Goal: Transaction & Acquisition: Purchase product/service

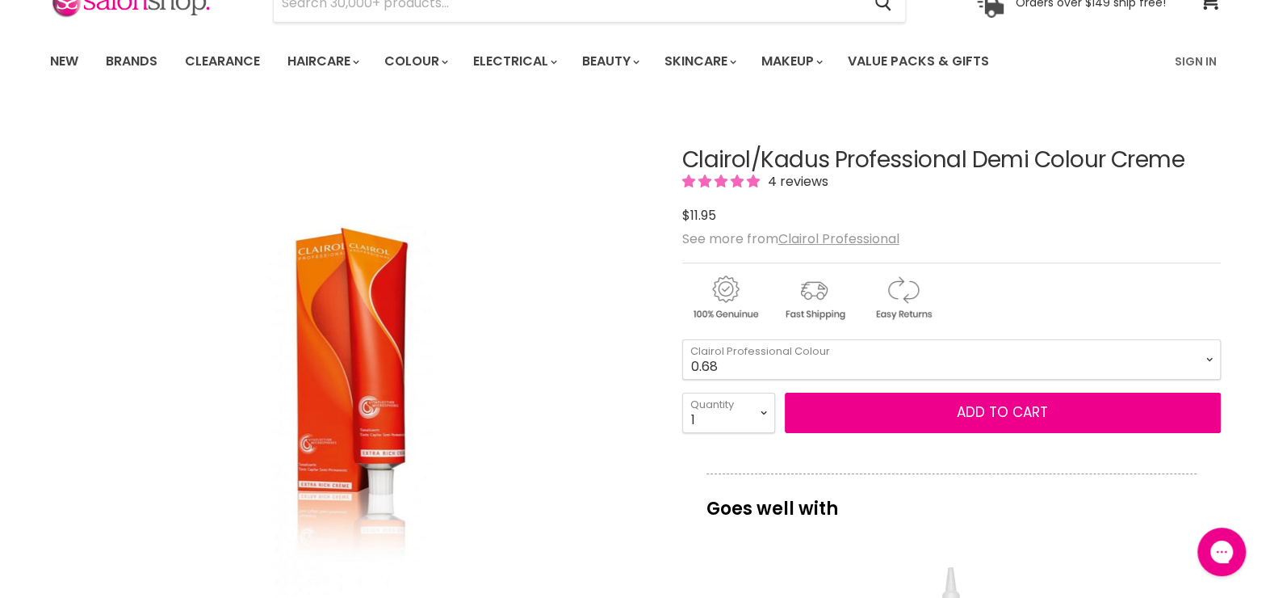
scroll to position [81, 0]
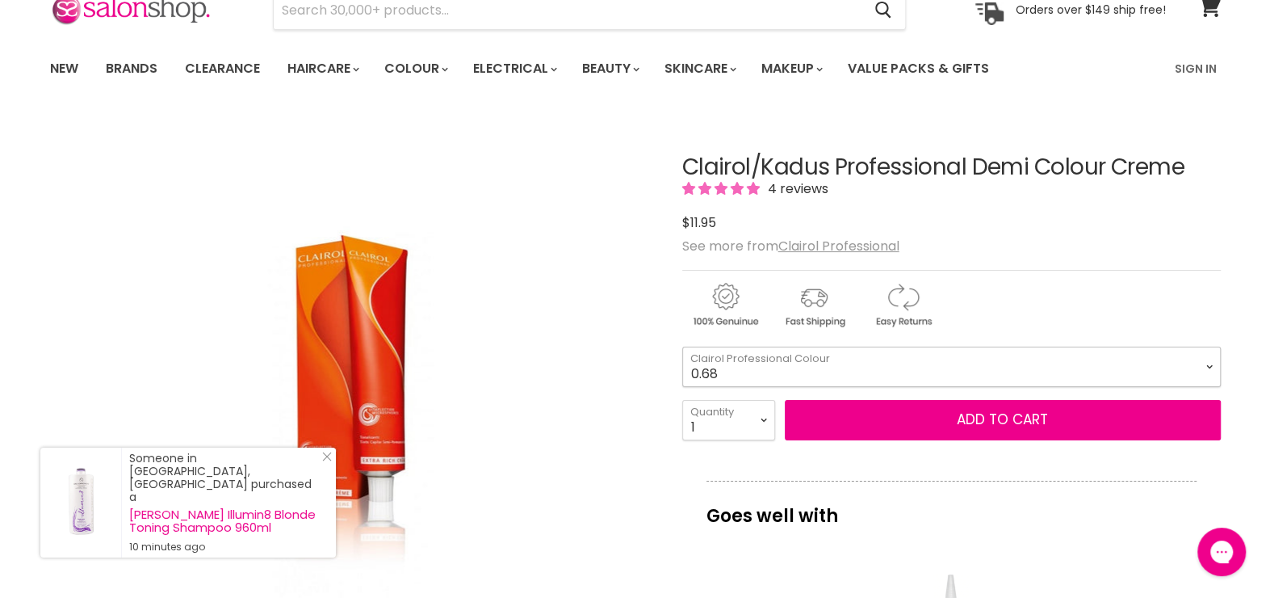
click at [749, 363] on select "2.0 2.8 3.0 3.6 4.0 4.77 5.0 5.37 5.56 5.66 6.0 6.3 6.37 6.4 6.45" at bounding box center [951, 366] width 539 height 40
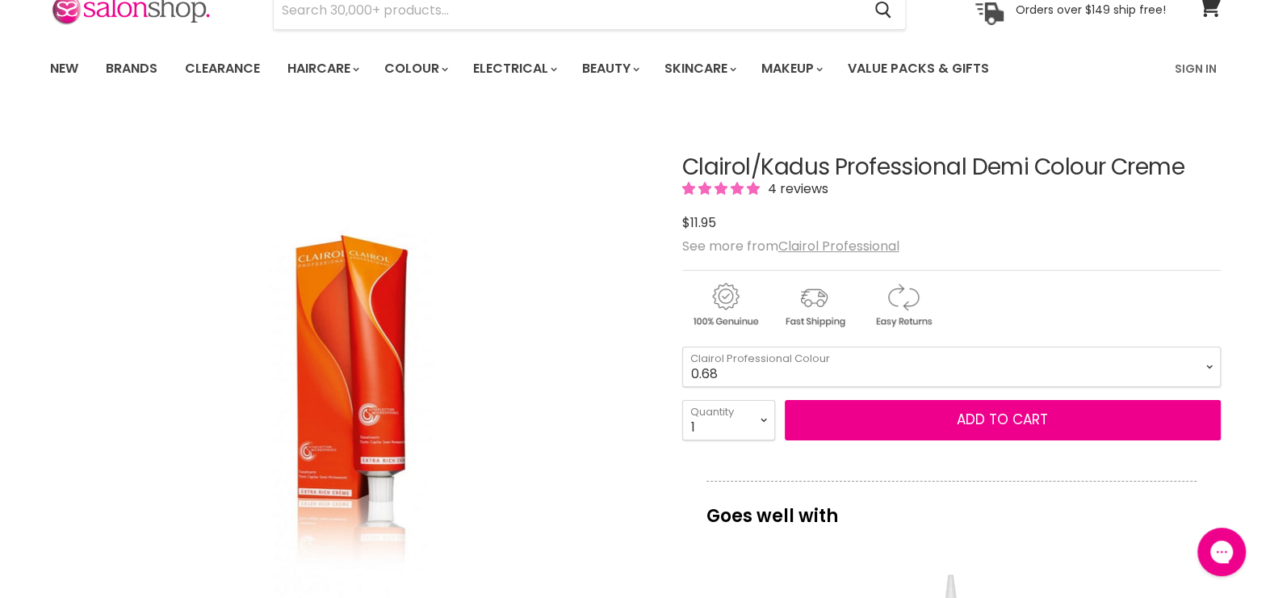
click at [614, 304] on div "Click or scroll to zoom Tap or pinch to zoom" at bounding box center [351, 416] width 603 height 603
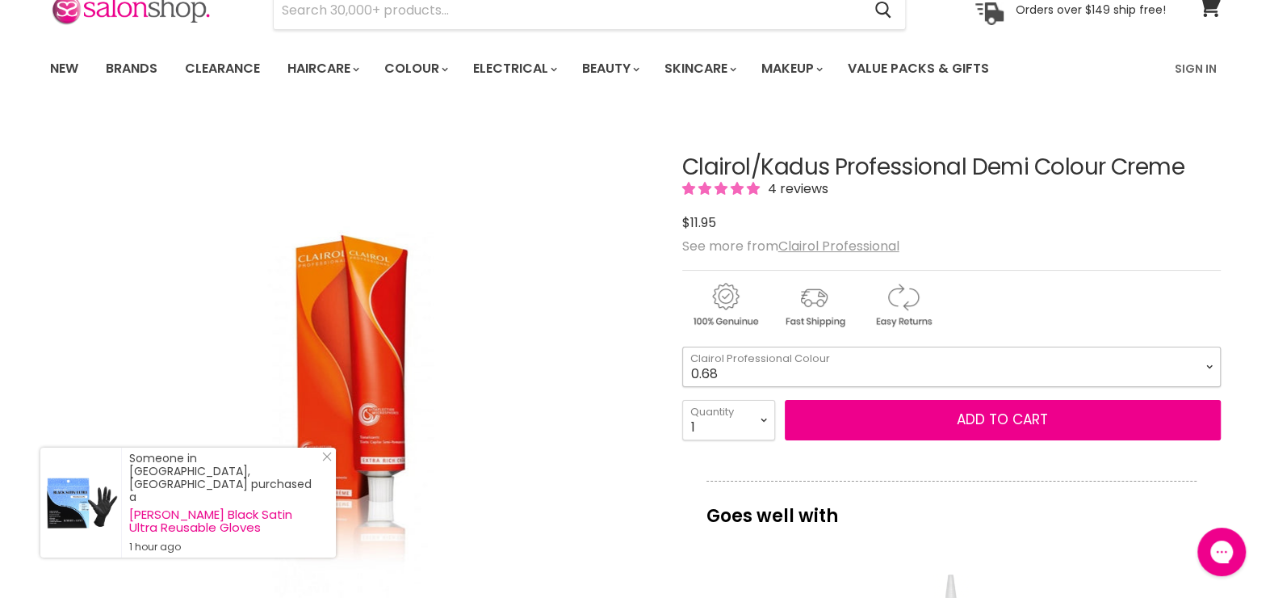
click at [831, 367] on select "2.0 2.8 3.0 3.6 4.0 4.77 5.0 5.37 5.56 5.66 6.0 6.3 6.37 6.4 6.45" at bounding box center [951, 366] width 539 height 40
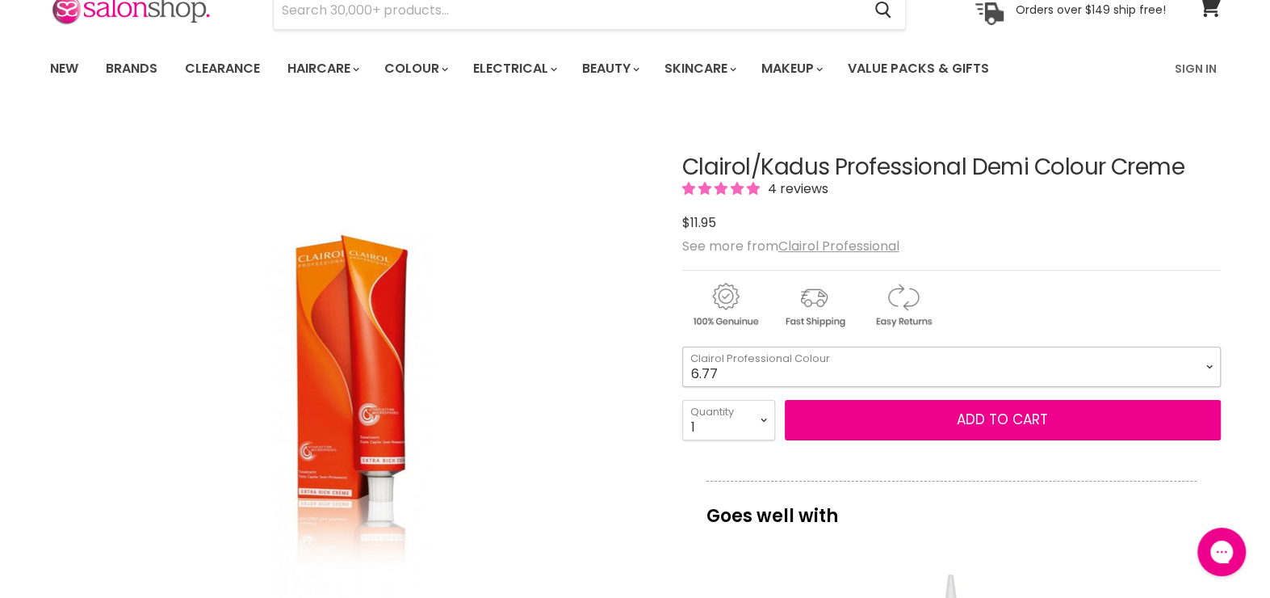
click at [682, 346] on select "2.0 2.8 3.0 3.6 4.0 4.77 5.0 5.37 5.56 5.66 6.0 6.3 6.37 6.4 6.45" at bounding box center [951, 366] width 539 height 40
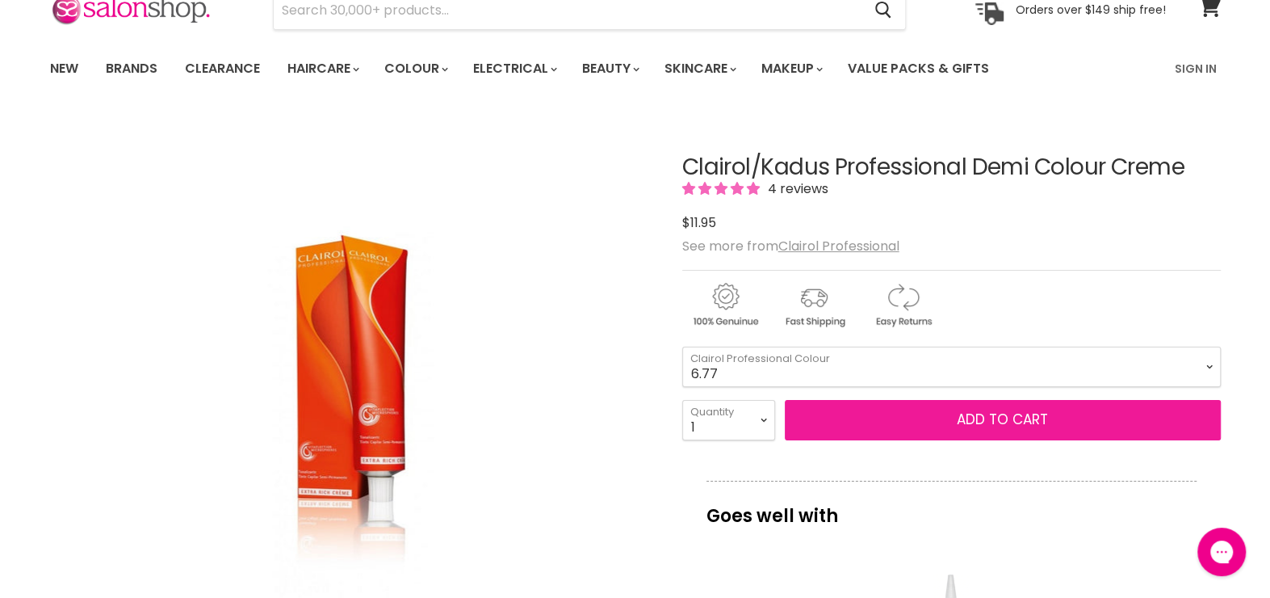
click at [926, 426] on button "Add to cart" at bounding box center [1003, 420] width 436 height 40
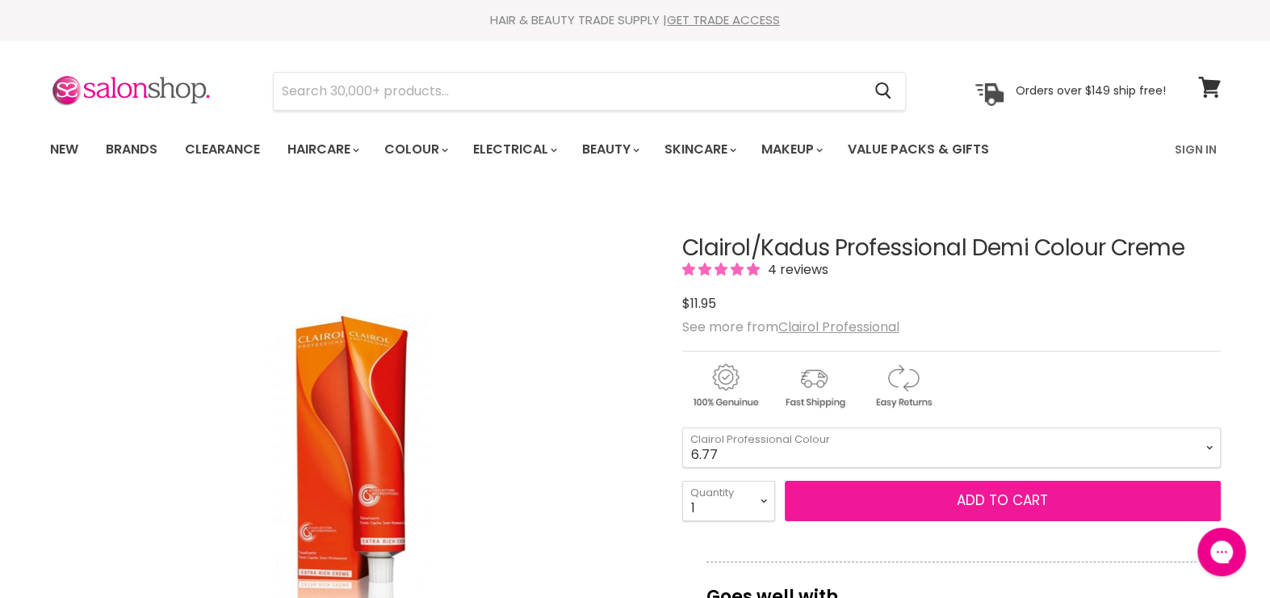
click at [987, 495] on button "Add to cart" at bounding box center [1003, 500] width 436 height 40
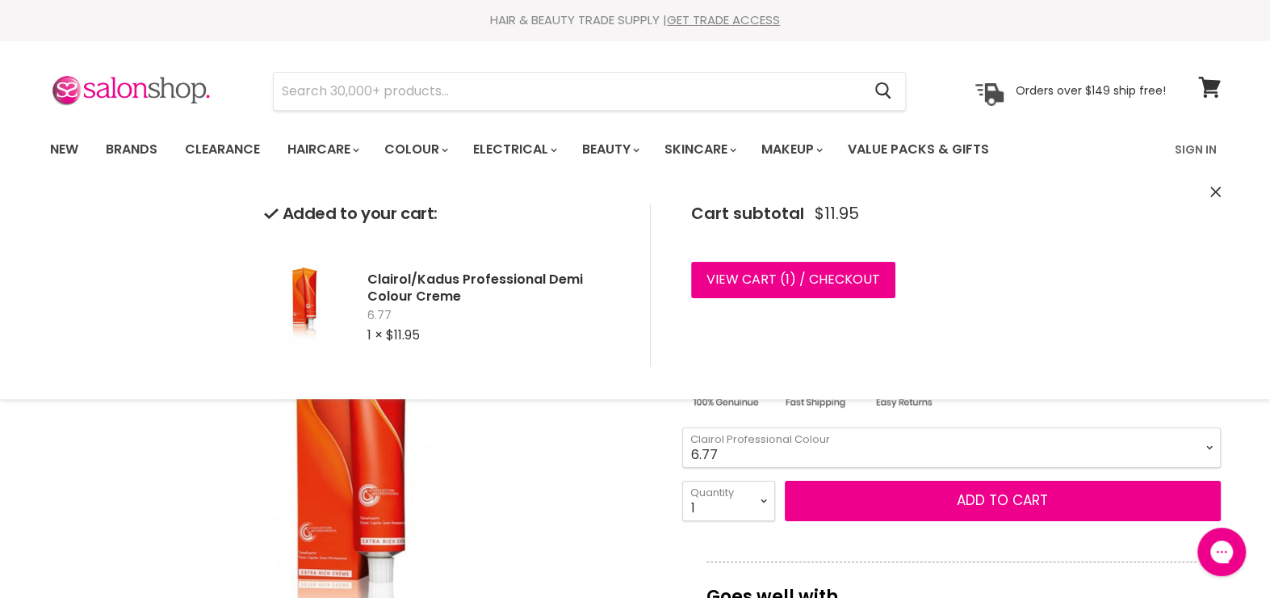
click at [861, 439] on select "2.0 2.8 3.0 3.6 4.0 4.77 5.0 5.37 5.56 5.66 6.0 6.3 6.37 6.4 6.45" at bounding box center [951, 447] width 539 height 40
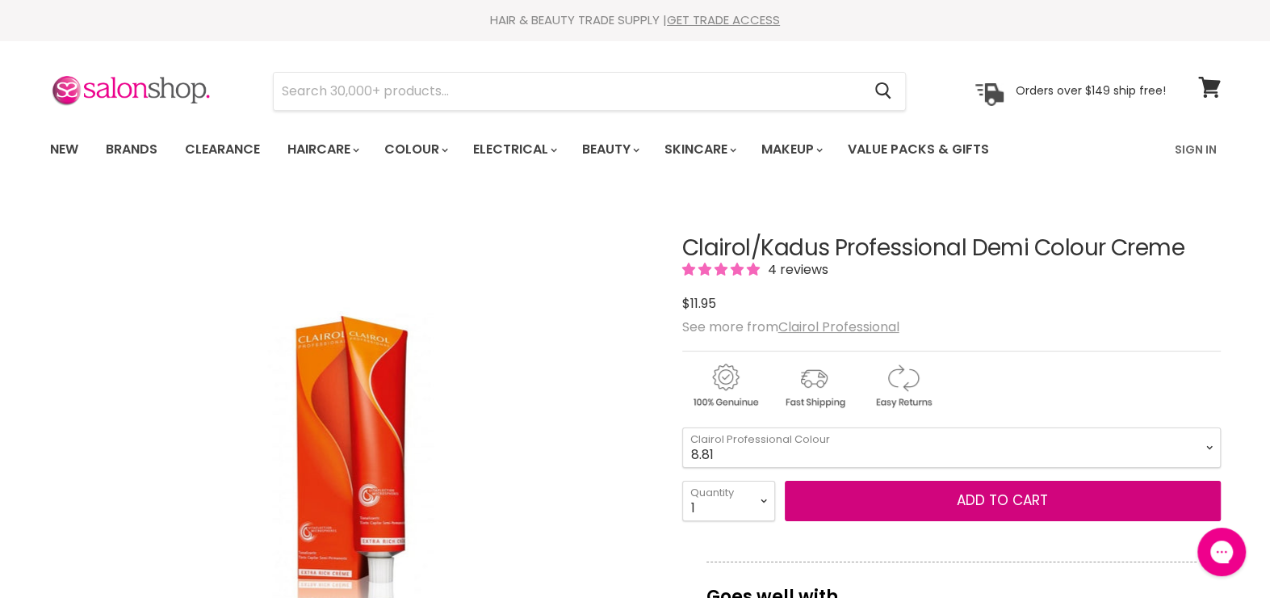
click at [682, 427] on select "2.0 2.8 3.0 3.6 4.0 4.77 5.0 5.37 5.56 5.66 6.0 6.3 6.37 6.4 6.45" at bounding box center [951, 447] width 539 height 40
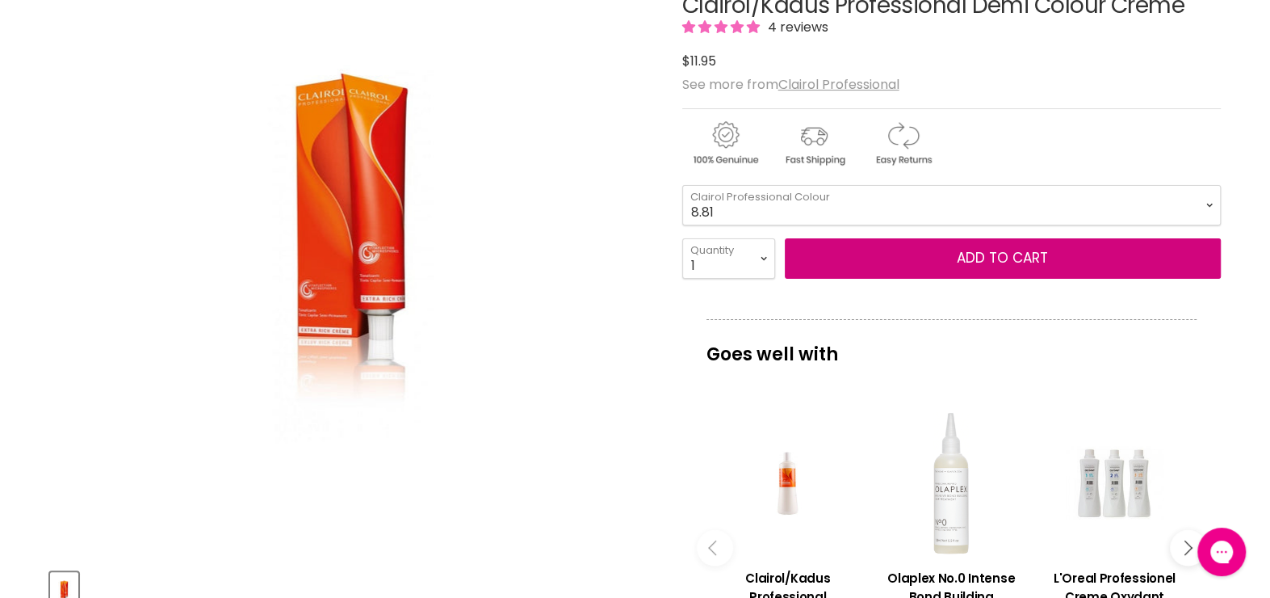
scroll to position [161, 0]
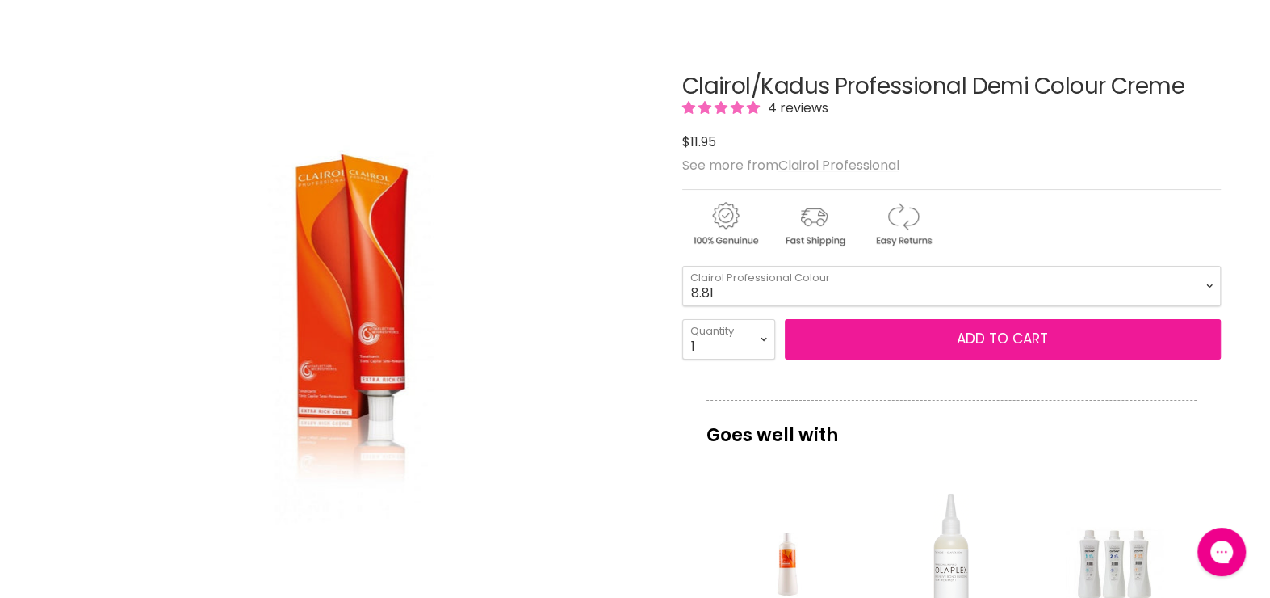
click at [973, 342] on button "Add to cart" at bounding box center [1003, 339] width 436 height 40
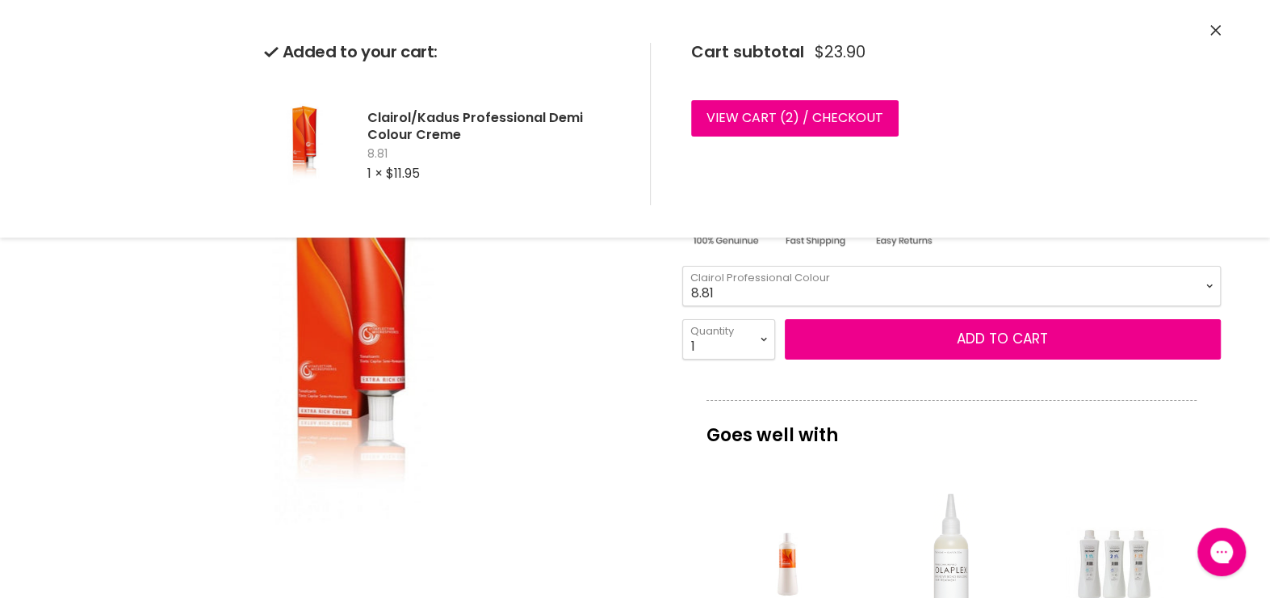
click at [849, 291] on select "2.0 2.8 3.0 3.6 4.0 4.77 5.0 5.37 5.56 5.66 6.0 6.3 6.37 6.4 6.45" at bounding box center [951, 286] width 539 height 40
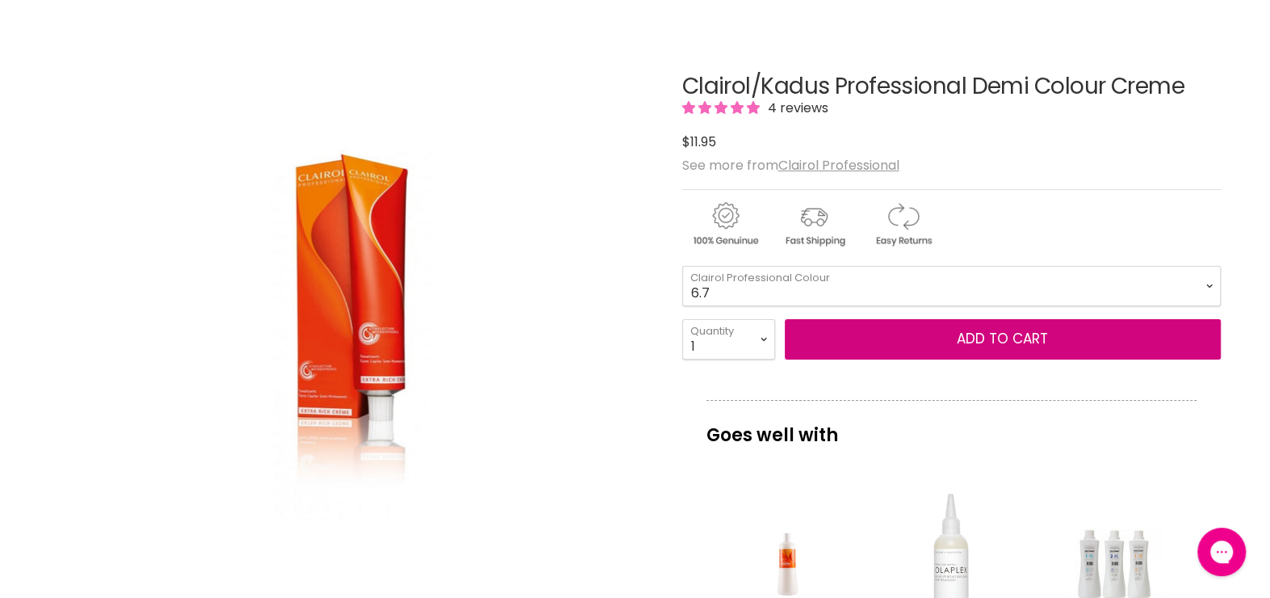
click at [682, 266] on select "2.0 2.8 3.0 3.6 4.0 4.77 5.0 5.37 5.56 5.66 6.0 6.3 6.37 6.4 6.45" at bounding box center [951, 286] width 539 height 40
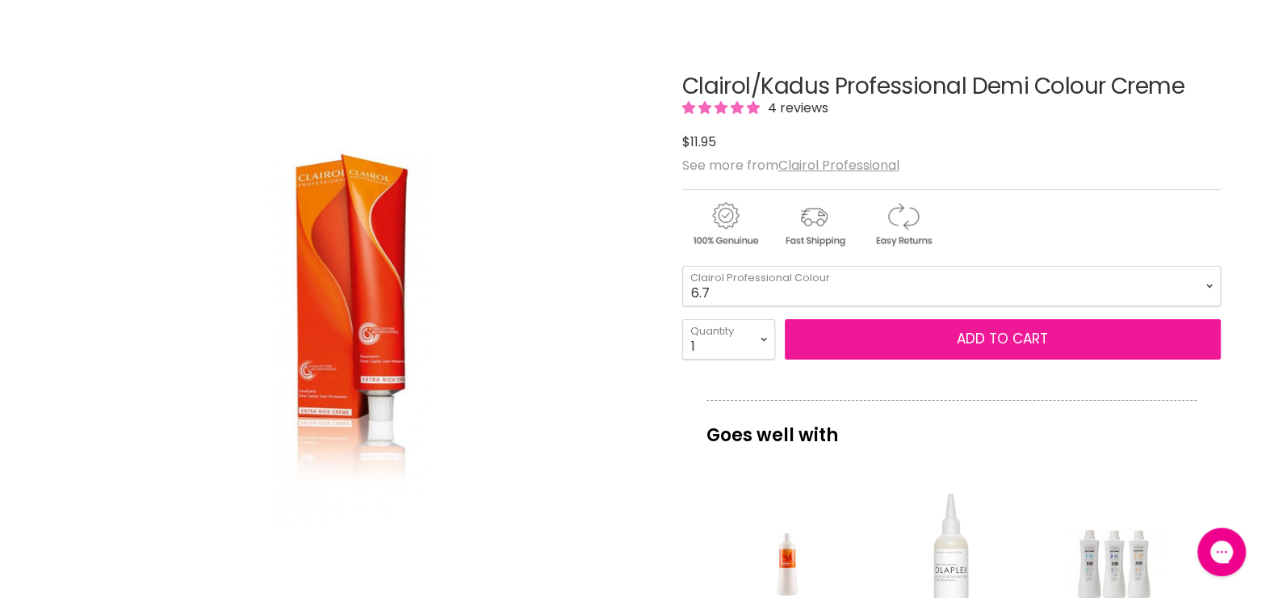
click at [967, 338] on button "Add to cart" at bounding box center [1003, 339] width 436 height 40
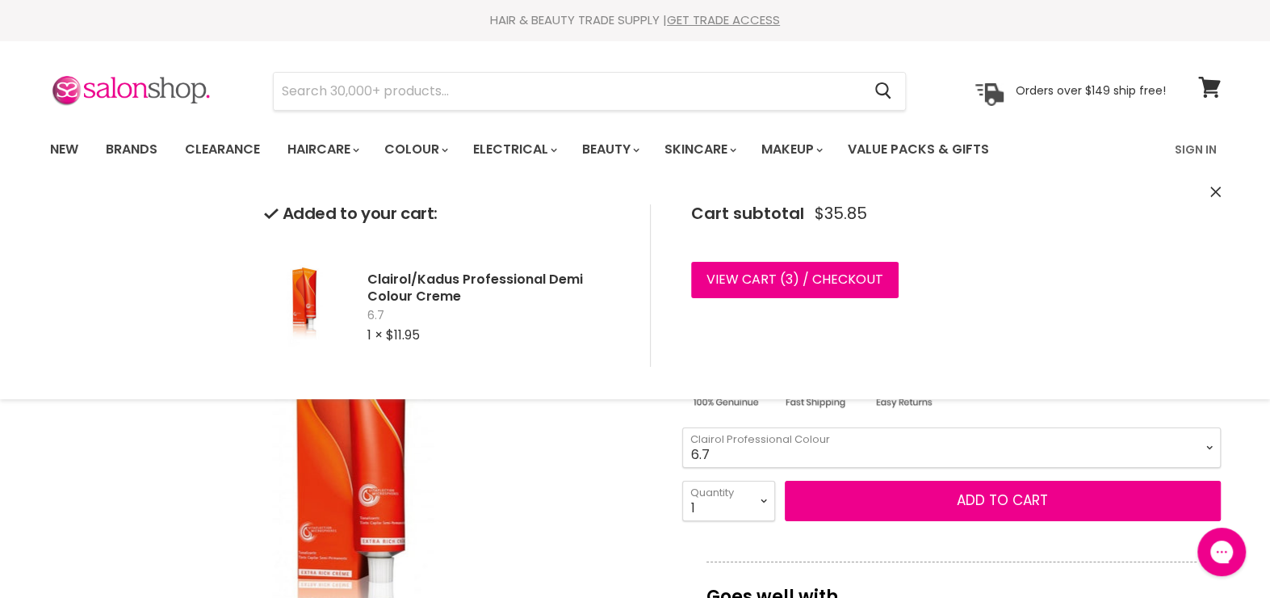
click at [861, 448] on select "2.0 2.8 3.0 3.6 4.0 4.77 5.0 5.37 5.56 5.66 6.0 6.3 6.37 6.4 6.45" at bounding box center [951, 447] width 539 height 40
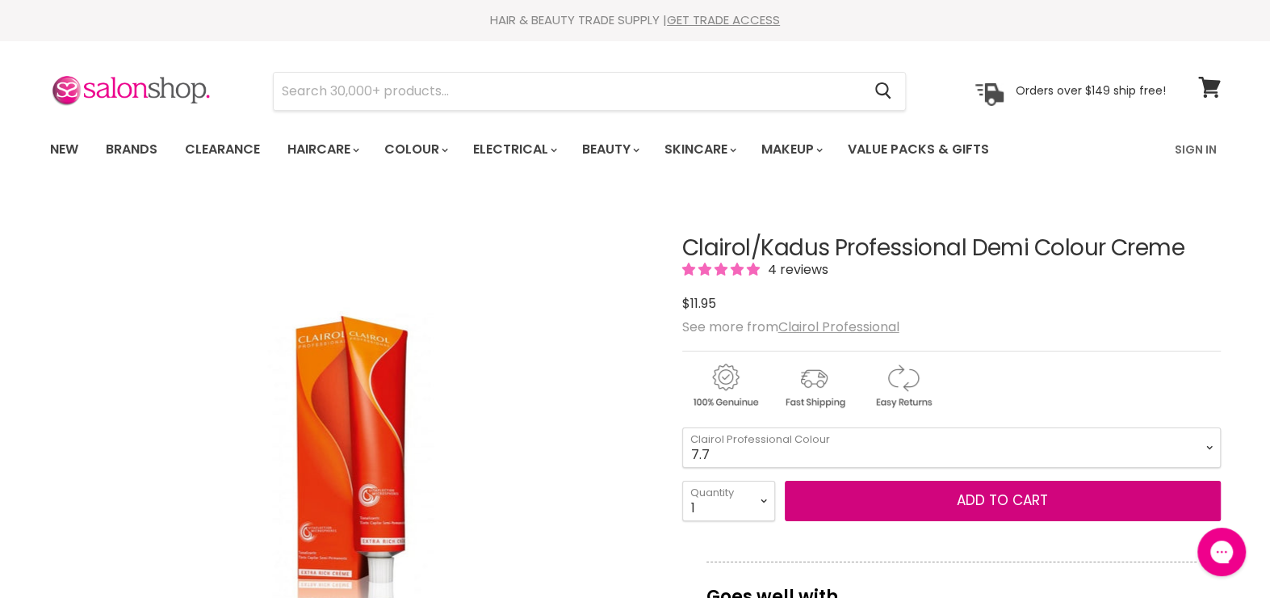
click at [682, 427] on select "2.0 2.8 3.0 3.6 4.0 4.77 5.0 5.37 5.56 5.66 6.0 6.3 6.37 6.4 6.45" at bounding box center [951, 447] width 539 height 40
select select "7.7"
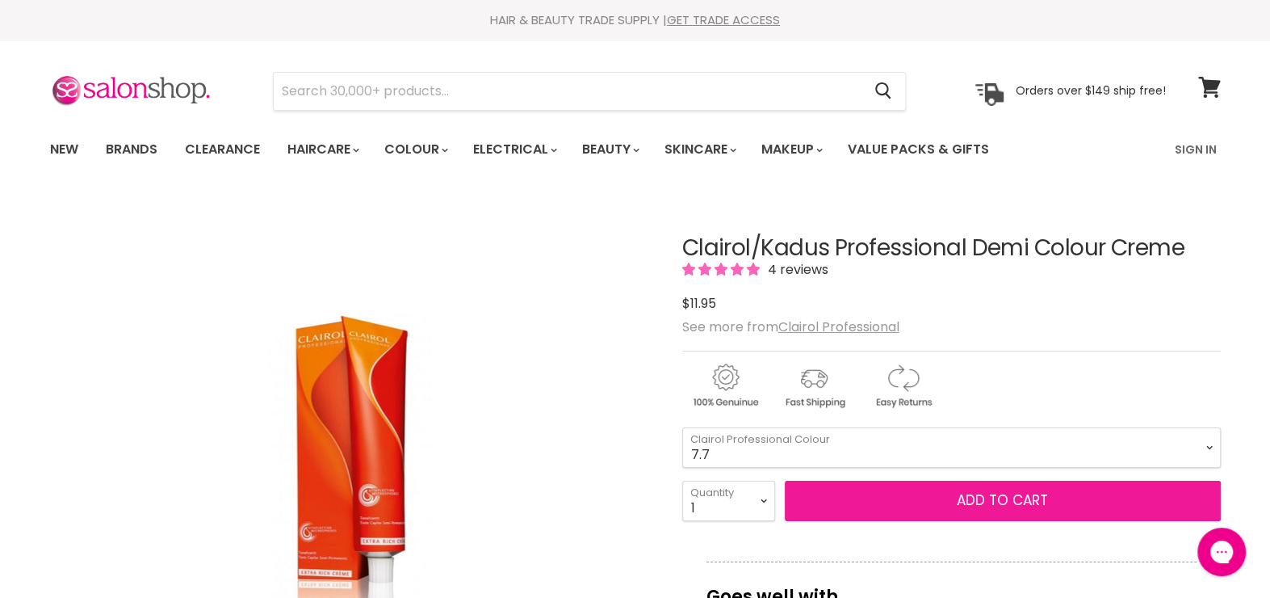
click at [999, 501] on button "Add to cart" at bounding box center [1003, 500] width 436 height 40
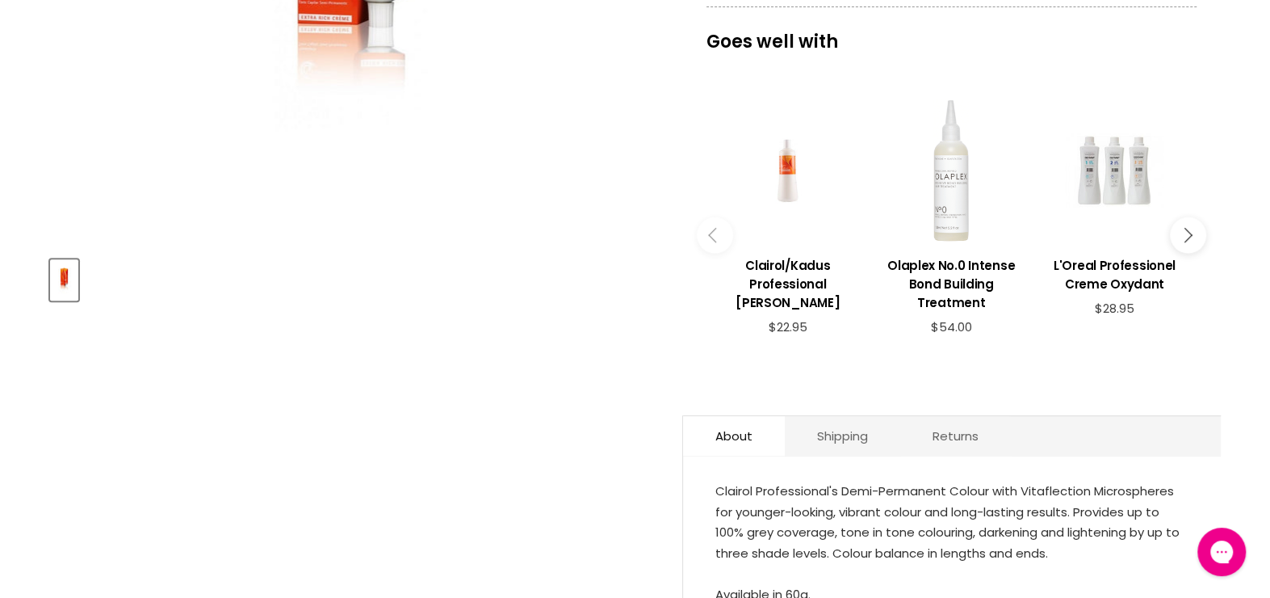
scroll to position [484, 0]
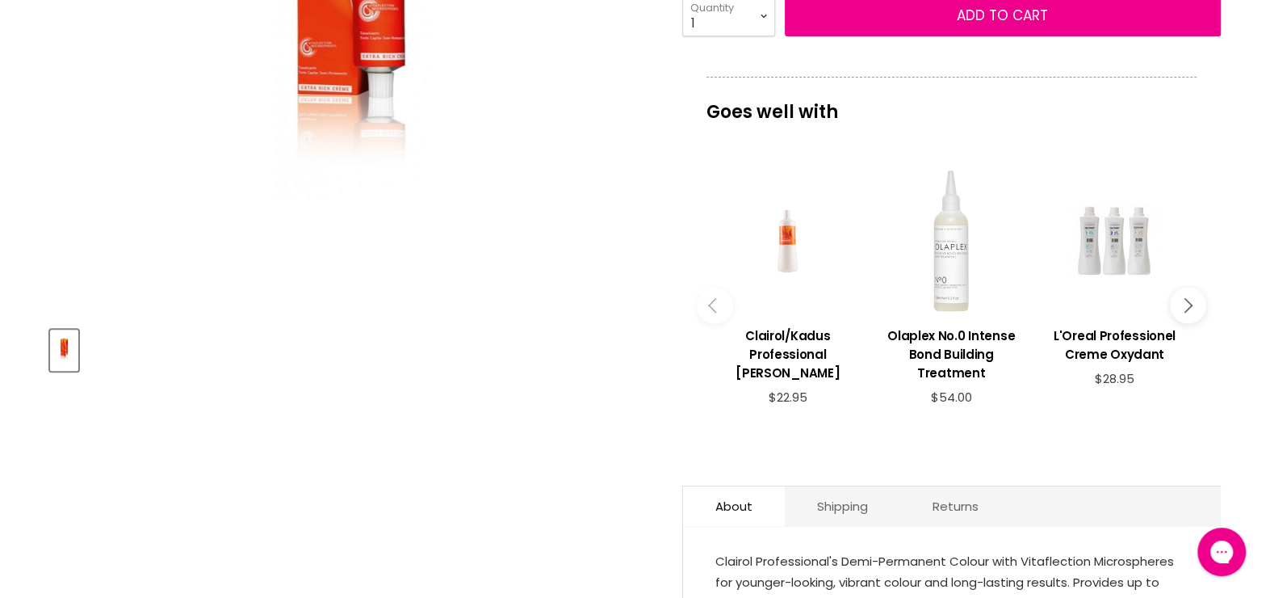
click at [791, 267] on div "Main content" at bounding box center [788, 240] width 147 height 147
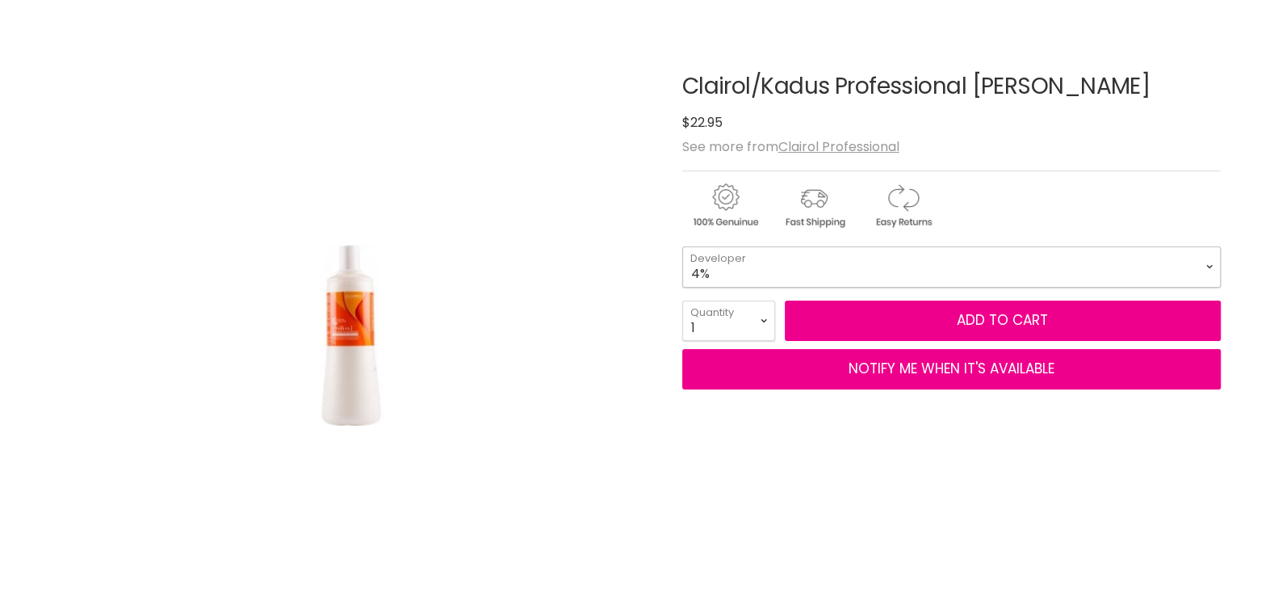
click at [791, 267] on select "1.9% 4%" at bounding box center [951, 266] width 539 height 40
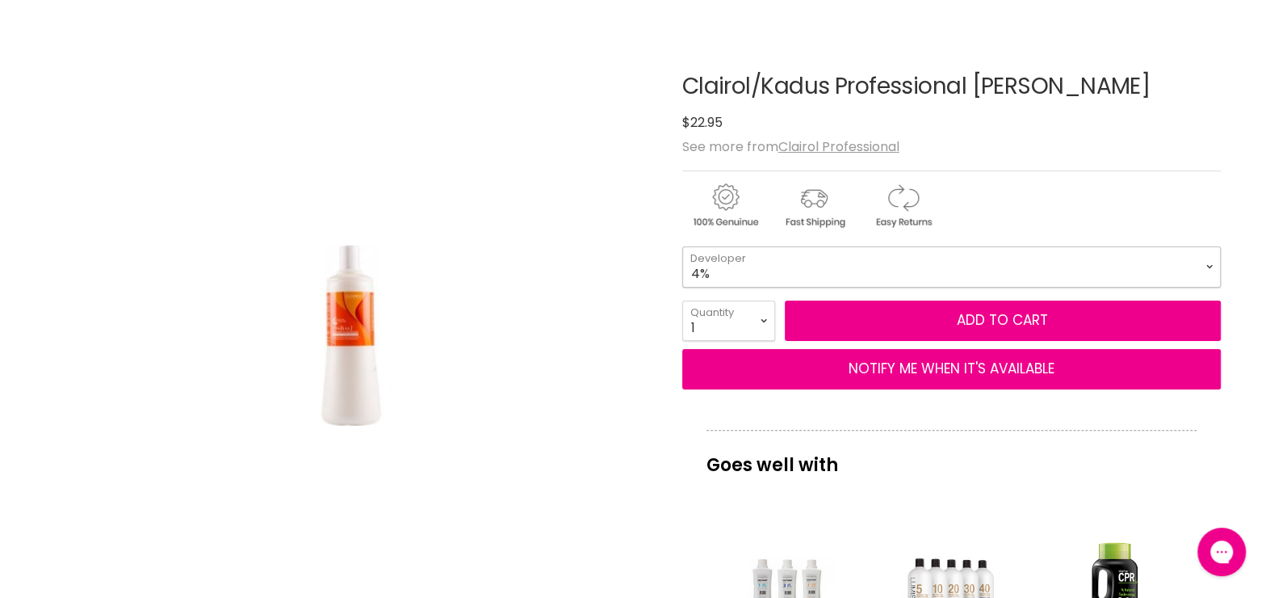
click at [791, 267] on select "1.9% 4%" at bounding box center [951, 266] width 539 height 40
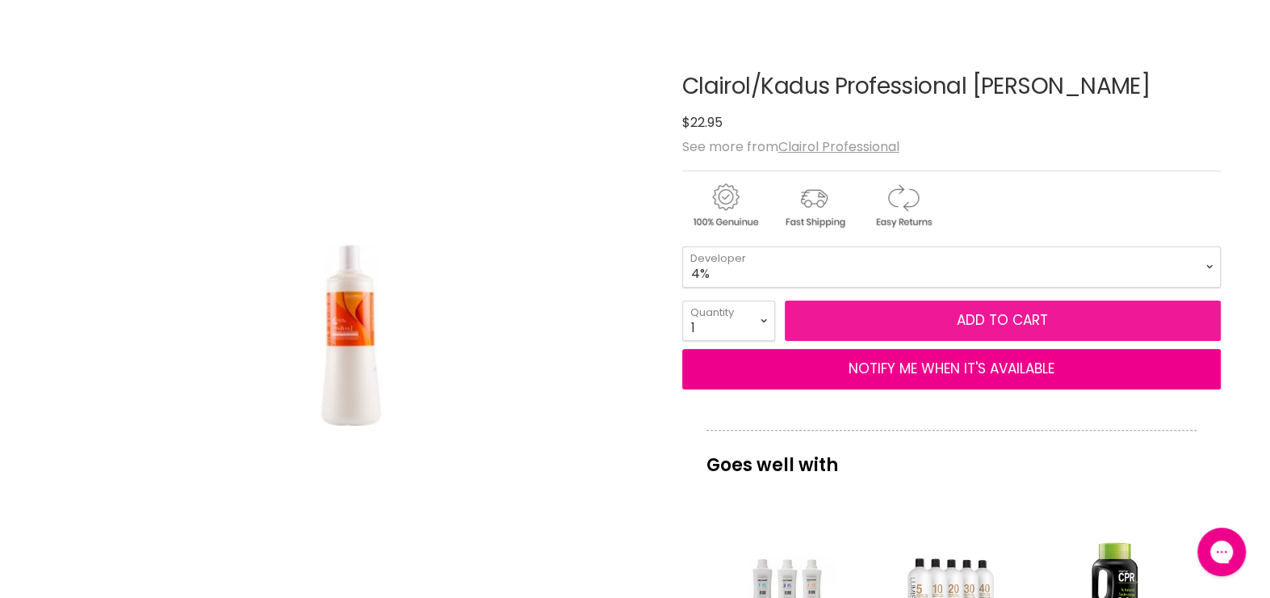
click at [938, 317] on button "Add to cart" at bounding box center [1003, 320] width 436 height 40
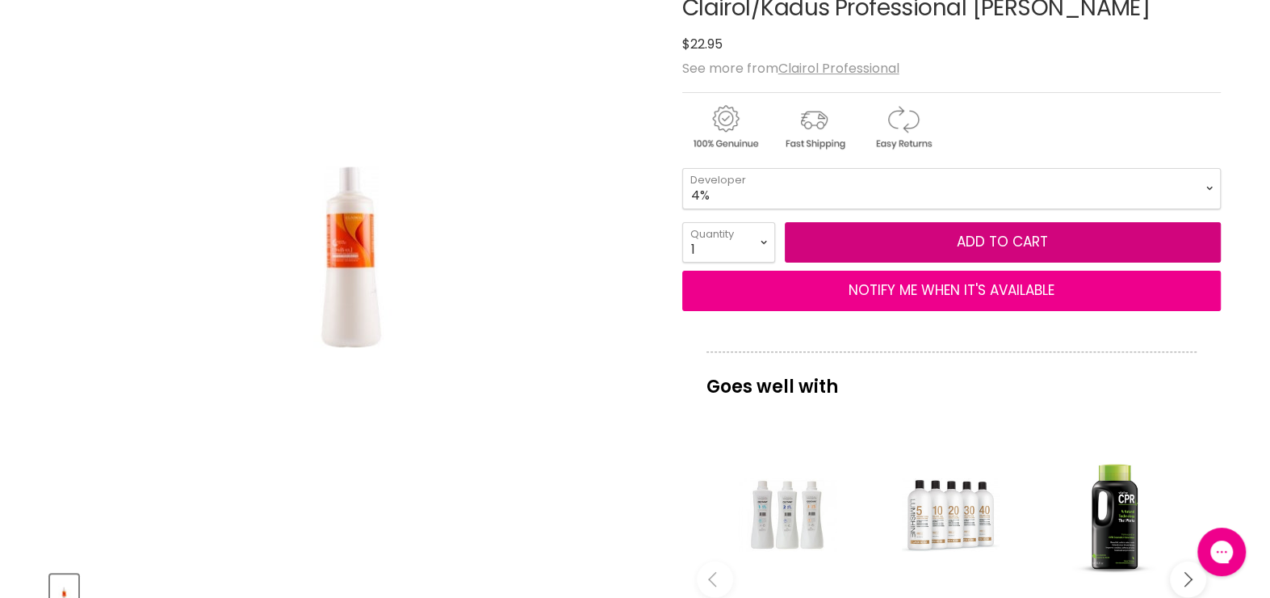
scroll to position [242, 0]
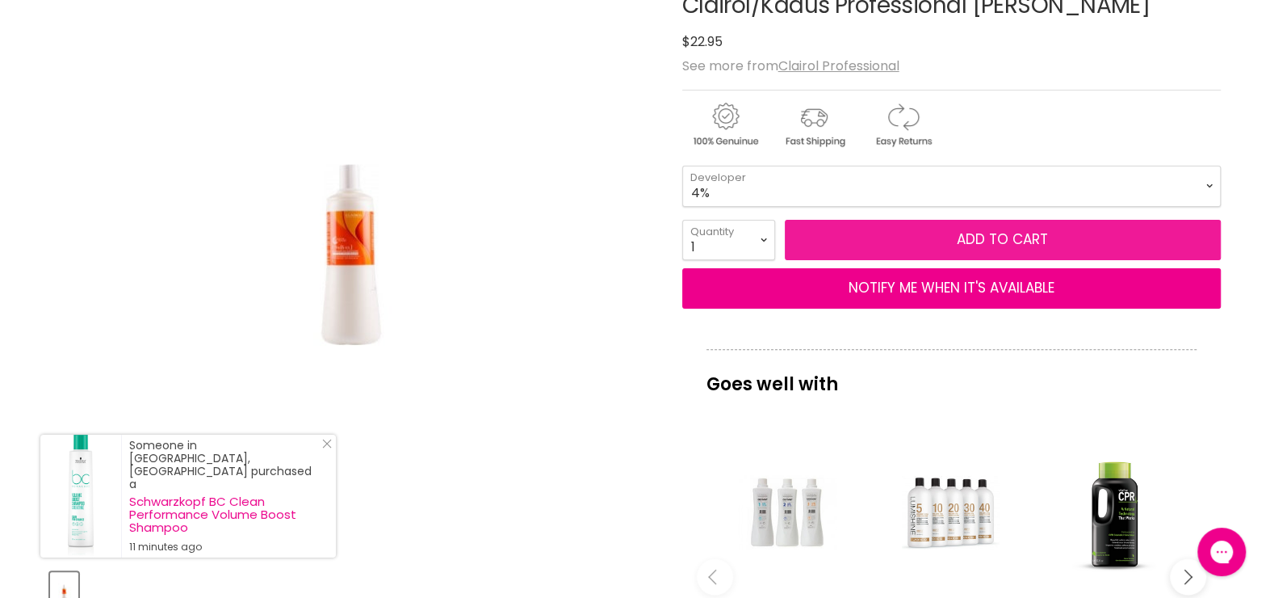
click at [923, 241] on button "Add to cart" at bounding box center [1003, 240] width 436 height 40
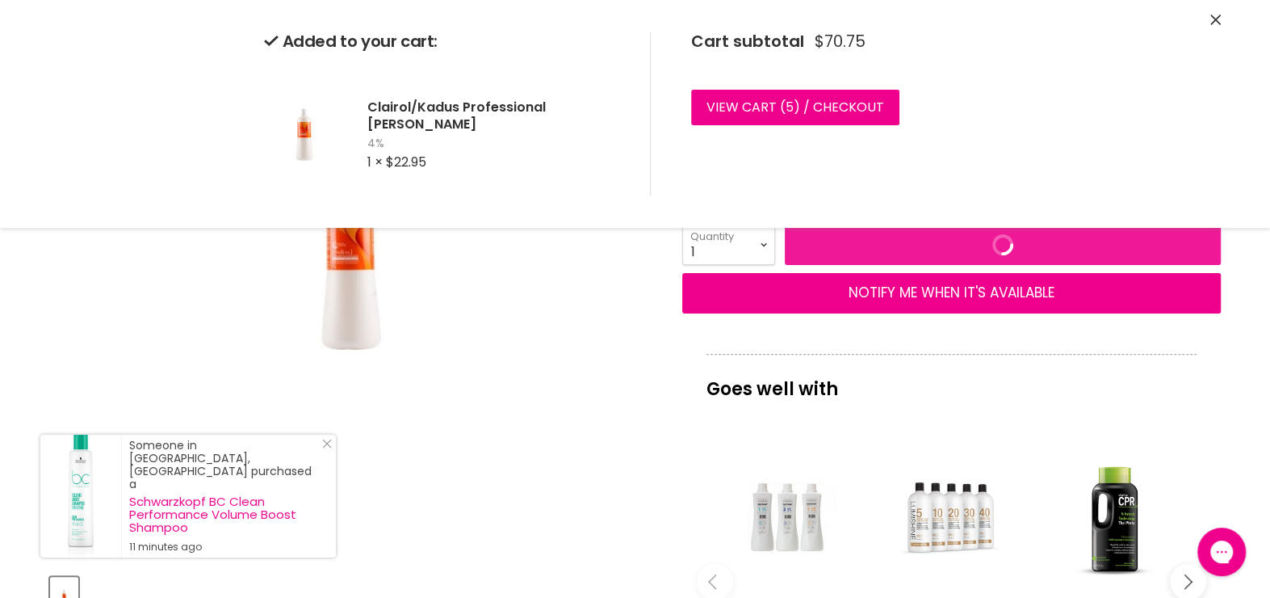
scroll to position [0, 0]
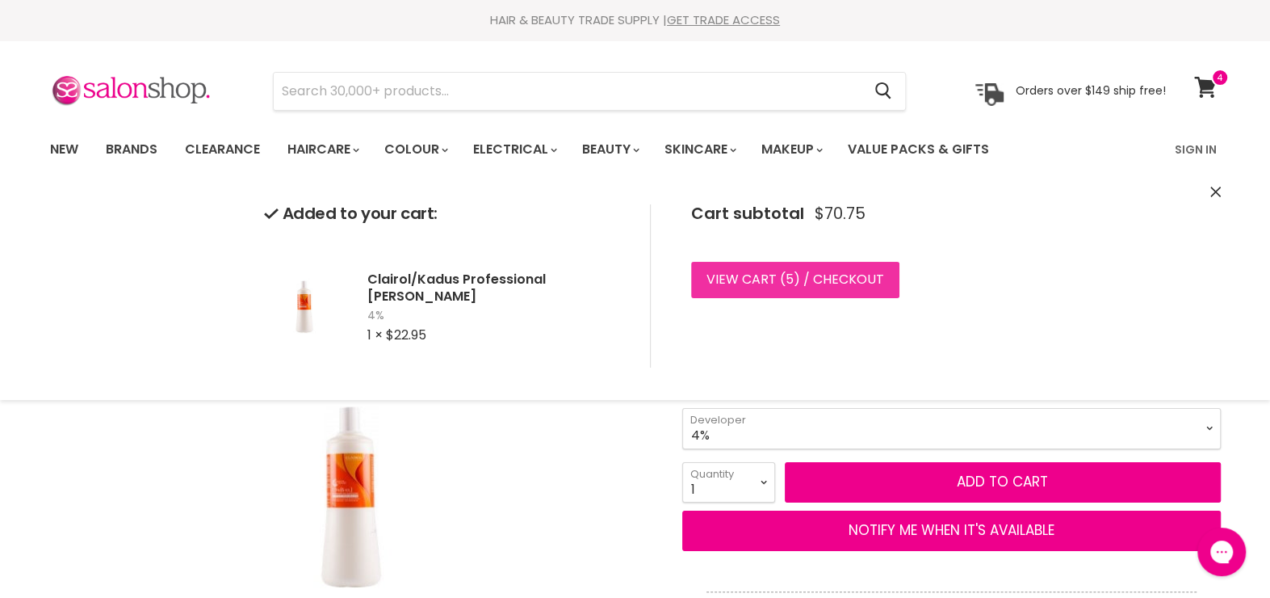
click at [831, 284] on link "View cart ( 5 ) / Checkout" at bounding box center [795, 280] width 208 height 36
